Goal: Transaction & Acquisition: Book appointment/travel/reservation

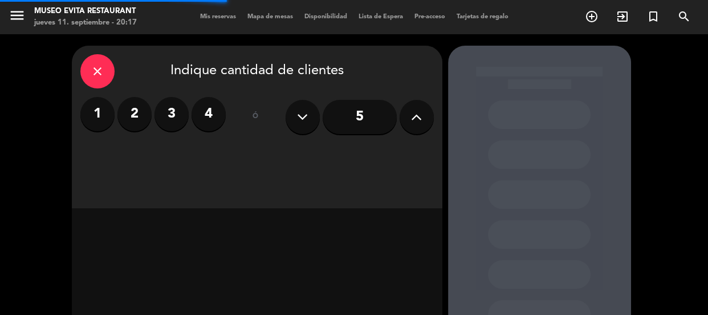
click at [146, 109] on label "2" at bounding box center [134, 114] width 34 height 34
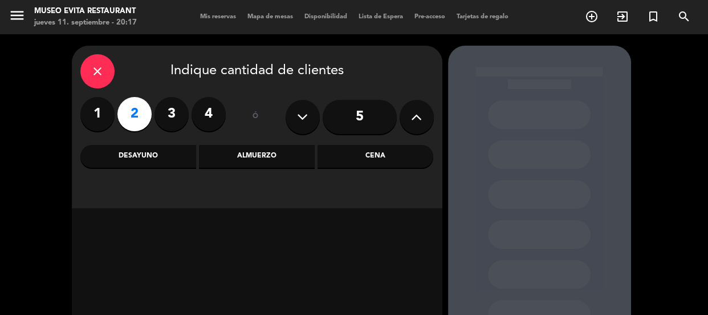
click at [366, 149] on div "Cena" at bounding box center [375, 156] width 116 height 23
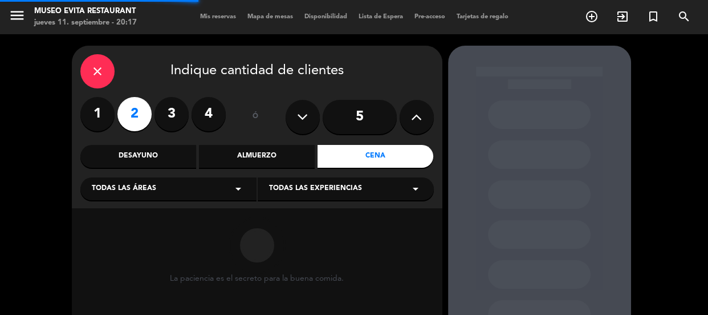
click at [251, 156] on div "Almuerzo" at bounding box center [257, 156] width 116 height 23
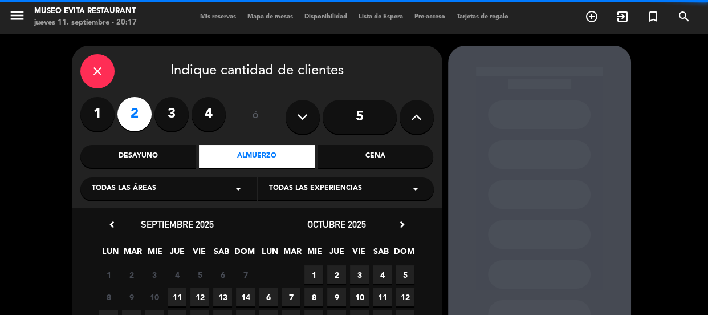
click at [179, 185] on div "Todas las áreas arrow_drop_down" at bounding box center [168, 188] width 176 height 23
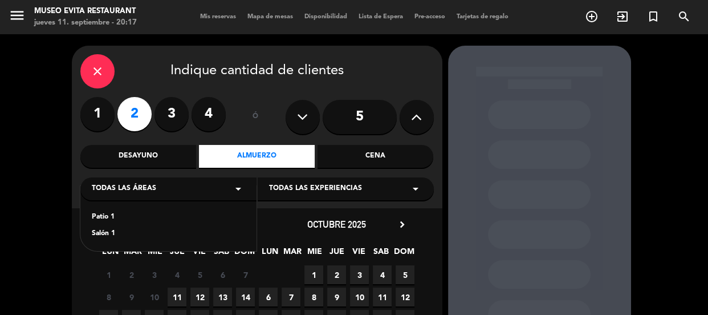
scroll to position [51, 0]
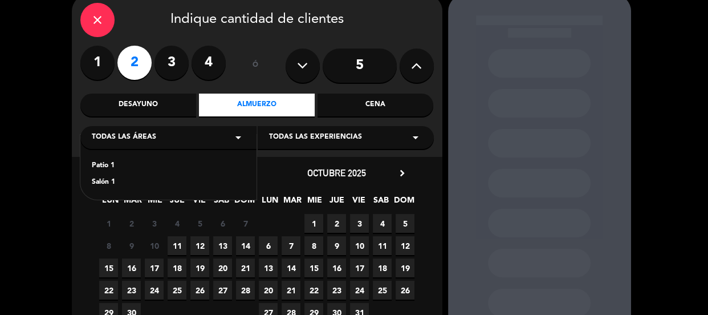
click at [107, 162] on div "Patio 1" at bounding box center [168, 165] width 153 height 11
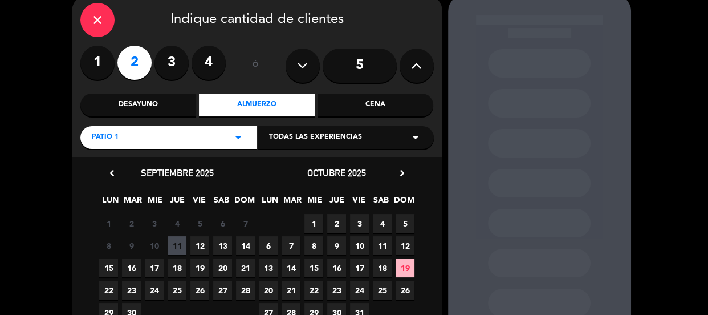
click at [199, 241] on span "12" at bounding box center [199, 245] width 19 height 19
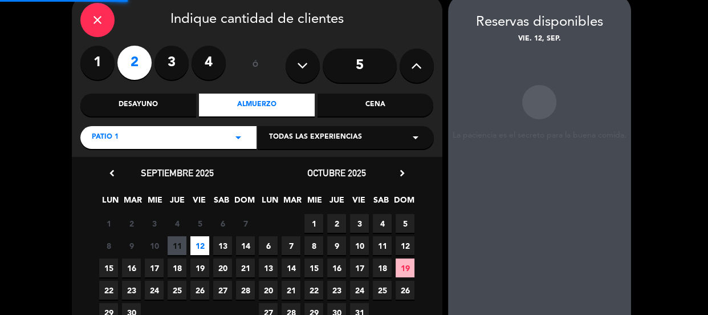
scroll to position [46, 0]
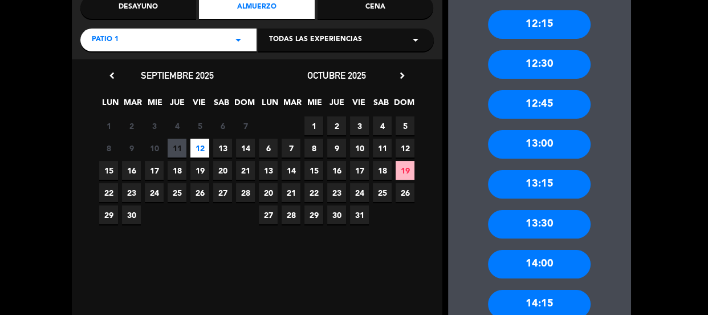
click at [541, 137] on div "13:00" at bounding box center [539, 144] width 103 height 28
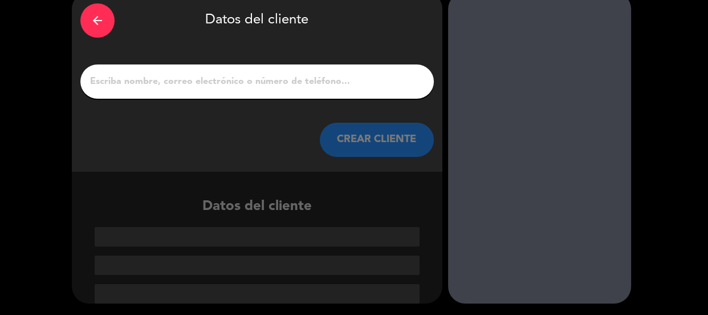
click at [272, 74] on input "1" at bounding box center [257, 82] width 336 height 16
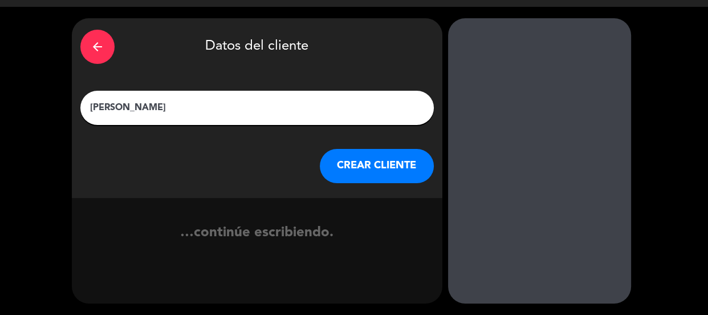
type input "[PERSON_NAME]"
click at [325, 162] on button "CREAR CLIENTE" at bounding box center [377, 166] width 114 height 34
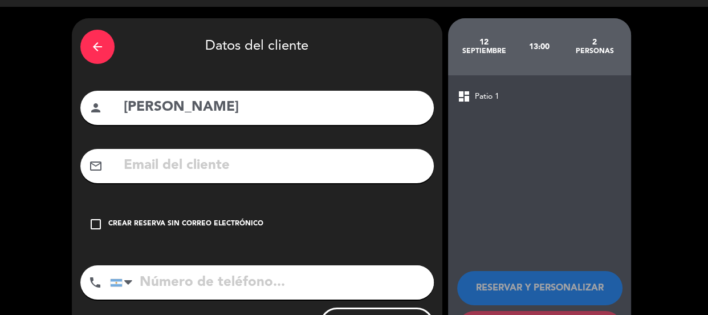
click at [217, 210] on div "check_box_outline_blank Crear reserva sin correo electrónico" at bounding box center [256, 224] width 353 height 34
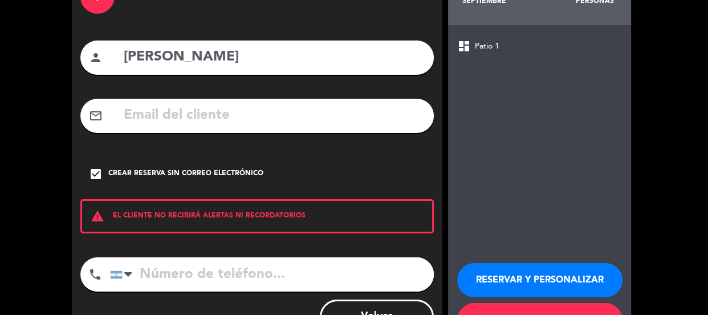
scroll to position [125, 0]
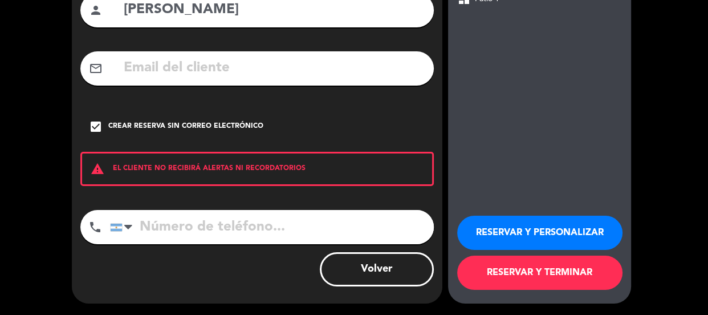
click at [217, 210] on input "tel" at bounding box center [272, 227] width 324 height 34
click at [223, 220] on input "tel" at bounding box center [272, 227] width 324 height 34
type input "1140501302"
click at [491, 217] on button "RESERVAR Y PERSONALIZAR" at bounding box center [539, 232] width 165 height 34
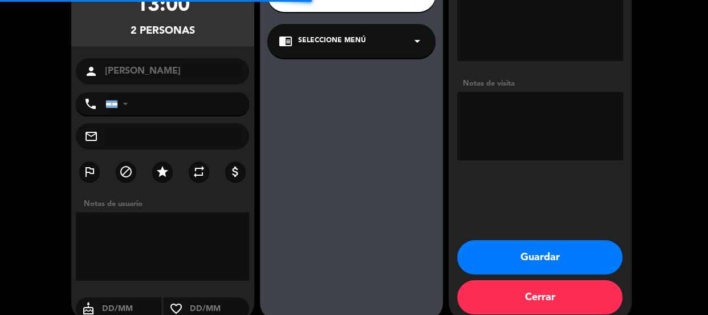
type input "[PHONE_NUMBER]"
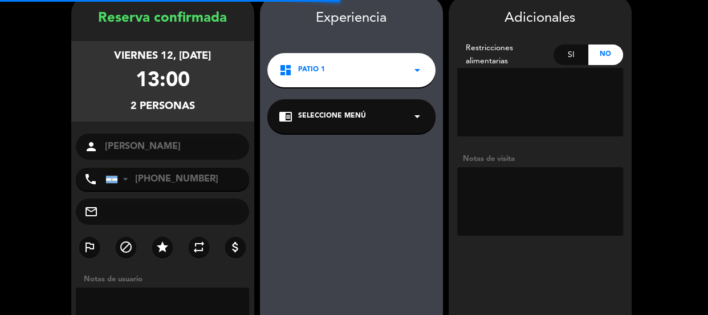
scroll to position [46, 0]
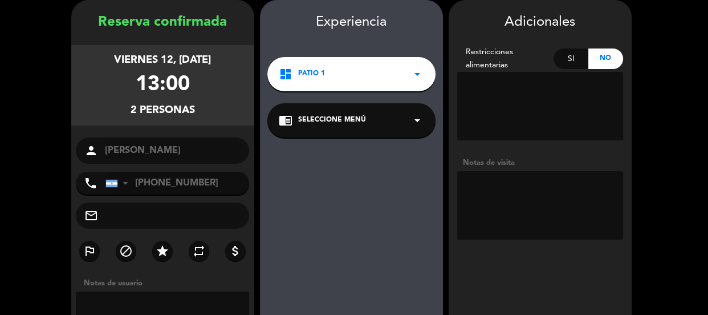
click at [491, 217] on textarea at bounding box center [540, 205] width 166 height 68
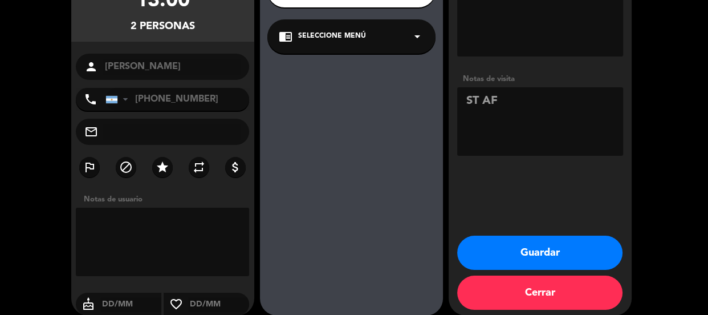
scroll to position [141, 0]
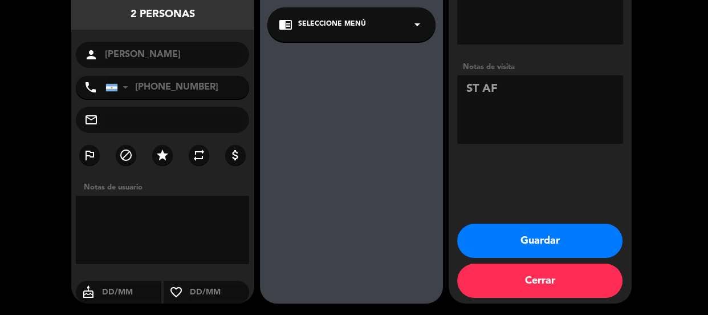
type textarea "ST AF"
click at [501, 232] on button "Guardar" at bounding box center [539, 240] width 165 height 34
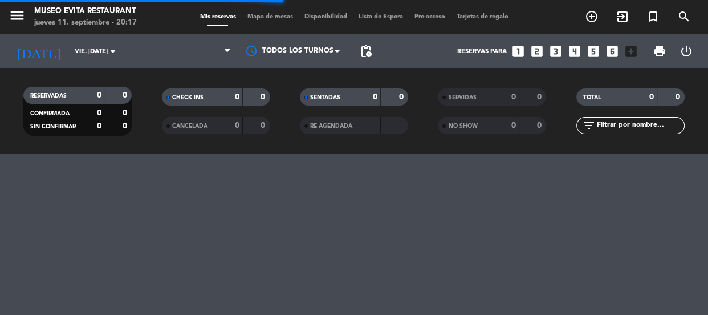
scroll to position [0, 0]
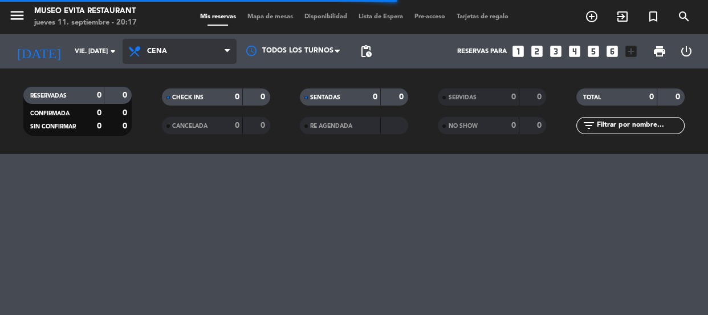
click at [145, 51] on span "Cena" at bounding box center [180, 51] width 114 height 25
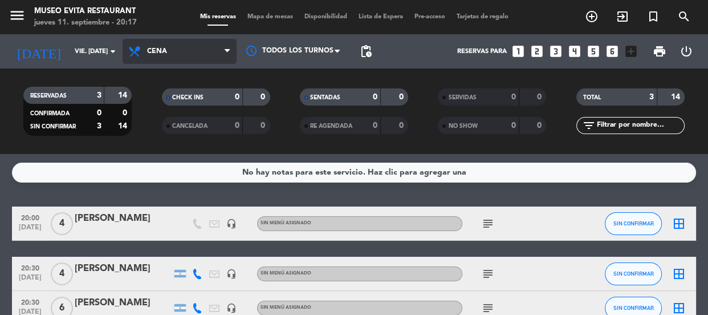
click at [156, 42] on span "Cena" at bounding box center [180, 51] width 114 height 25
click at [169, 129] on div "menu [GEOGRAPHIC_DATA] jueves 11. septiembre - 20:17 Mis reservas Mapa de mesas…" at bounding box center [354, 77] width 708 height 154
